Goal: Obtain resource: Obtain resource

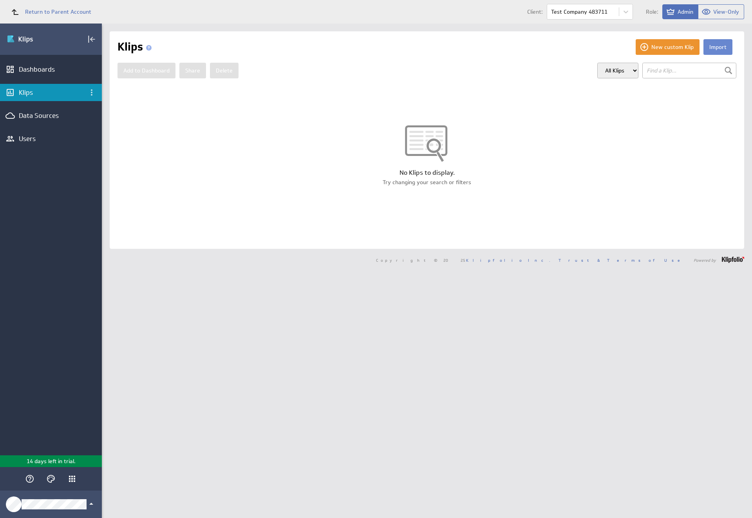
click at [712, 47] on button "Import" at bounding box center [718, 47] width 29 height 16
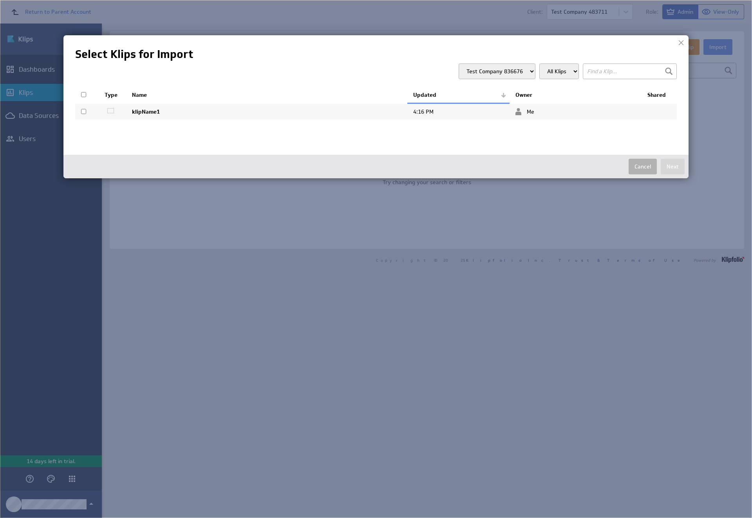
click at [83, 111] on input "checkbox" at bounding box center [83, 111] width 5 height 5
checkbox input "true"
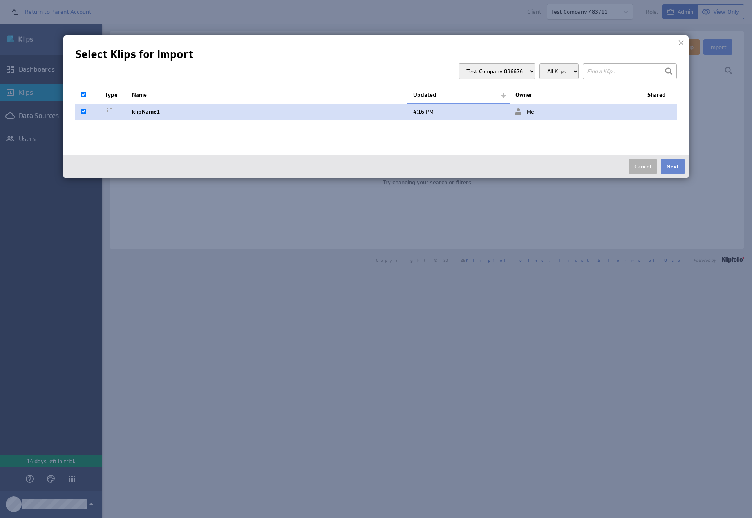
click at [673, 167] on button "Next" at bounding box center [673, 167] width 24 height 16
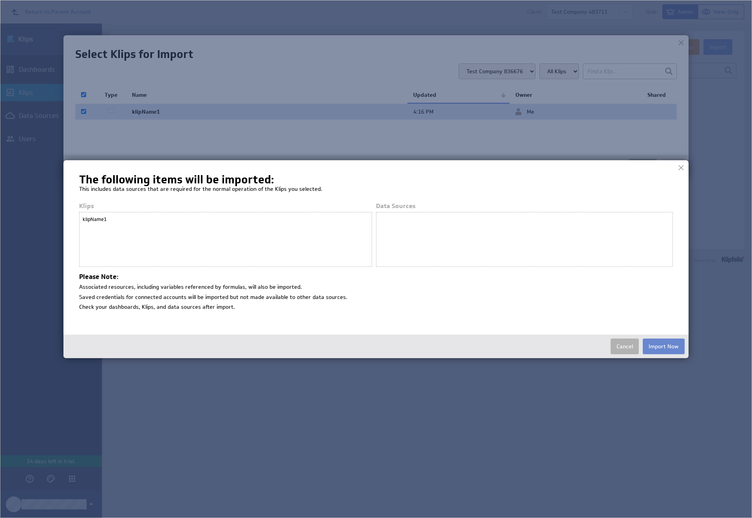
click at [664, 346] on button "Import Now" at bounding box center [664, 347] width 42 height 16
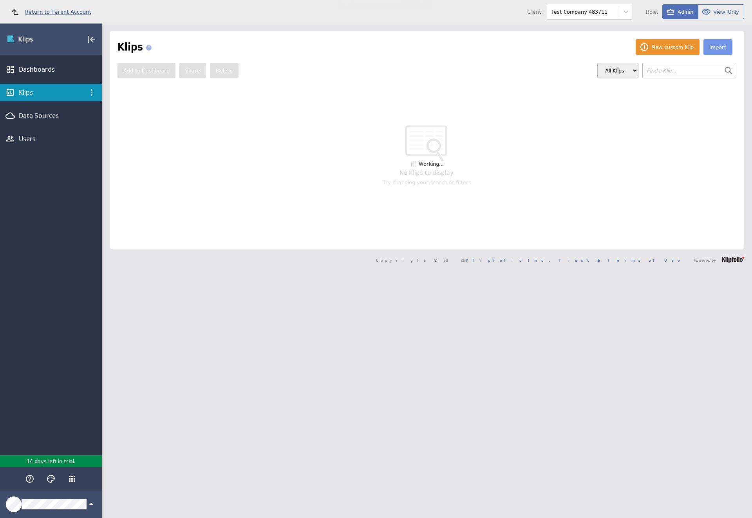
click at [47, 12] on span "Return to Parent Account" at bounding box center [58, 11] width 66 height 5
